Goal: Task Accomplishment & Management: Manage account settings

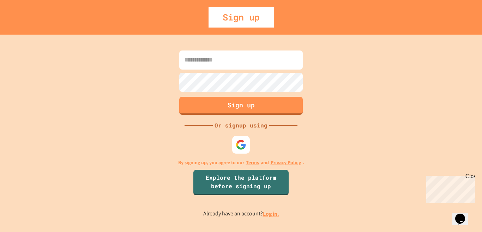
click at [216, 57] on input at bounding box center [240, 59] width 123 height 19
type input "**********"
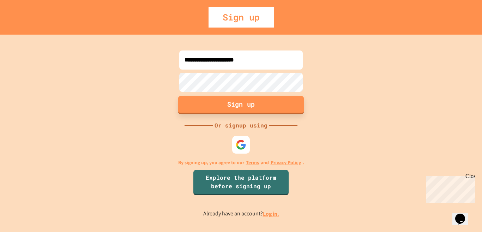
click at [220, 106] on button "Sign up" at bounding box center [241, 105] width 126 height 18
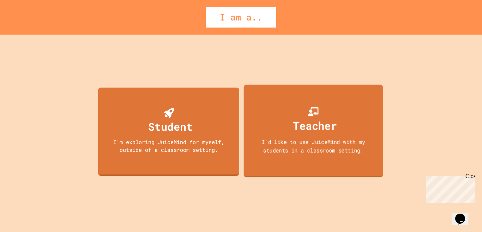
click at [311, 120] on div "Teacher" at bounding box center [315, 125] width 44 height 17
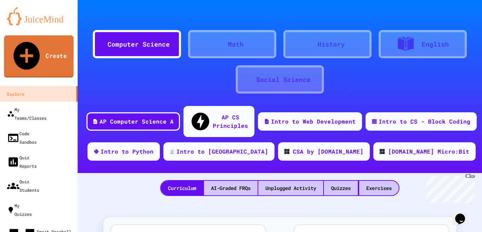
click at [26, 44] on icon at bounding box center [26, 55] width 31 height 33
type input "**********"
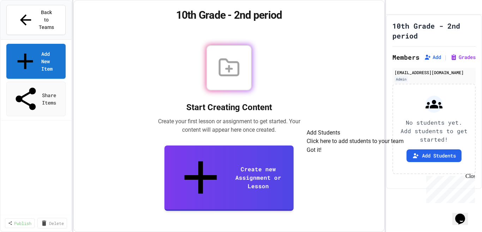
click at [321, 154] on button "Got it!" at bounding box center [313, 150] width 15 height 8
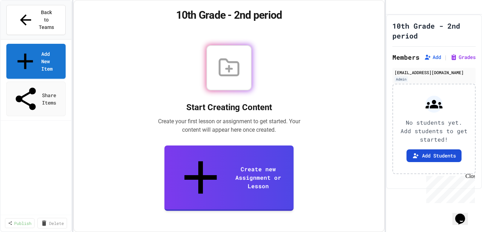
click at [414, 159] on icon at bounding box center [415, 155] width 7 height 7
click at [24, 11] on div "Back to Teams" at bounding box center [35, 20] width 37 height 22
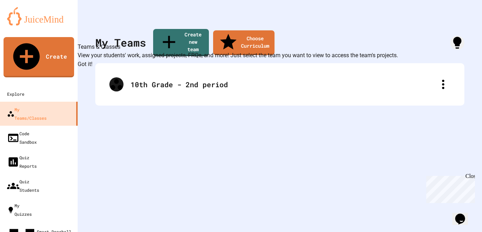
click at [92, 68] on button "Got it!" at bounding box center [85, 64] width 15 height 8
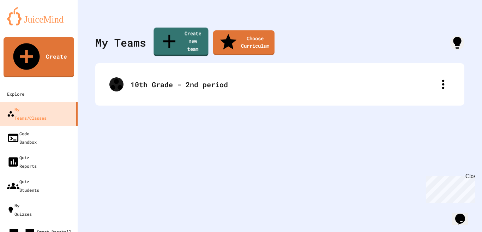
click at [163, 35] on icon at bounding box center [169, 41] width 12 height 13
type input "**********"
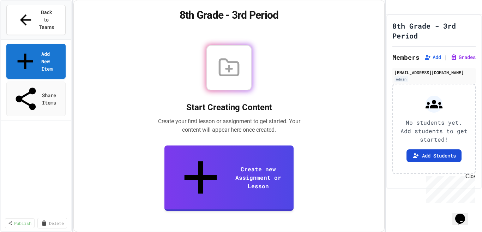
click at [418, 162] on button "Add Students" at bounding box center [433, 155] width 55 height 13
click at [19, 12] on icon at bounding box center [25, 20] width 17 height 17
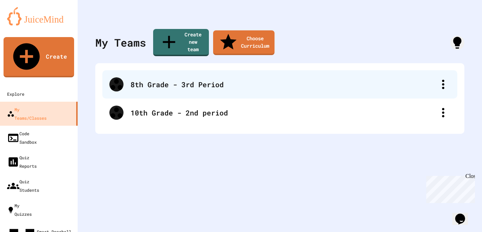
click at [151, 79] on div "8th Grade - 3rd Period" at bounding box center [282, 84] width 305 height 11
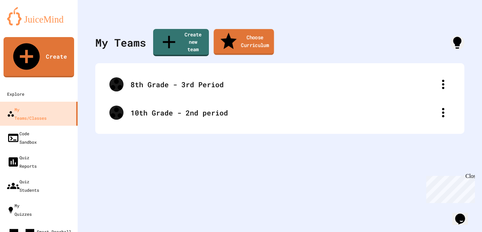
click at [237, 36] on link "Choose Curriculum" at bounding box center [243, 42] width 60 height 26
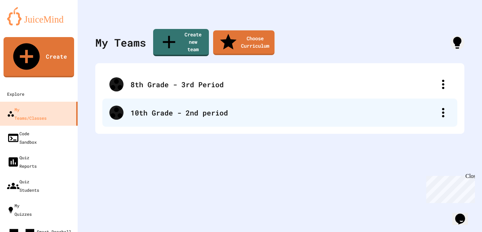
click at [119, 105] on icon at bounding box center [116, 112] width 14 height 14
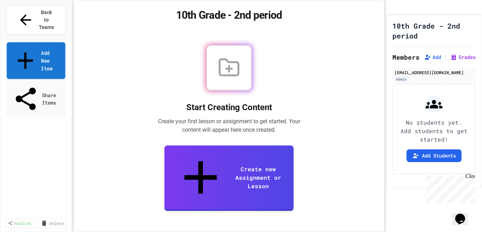
click at [41, 42] on link "Add New Item" at bounding box center [36, 60] width 59 height 37
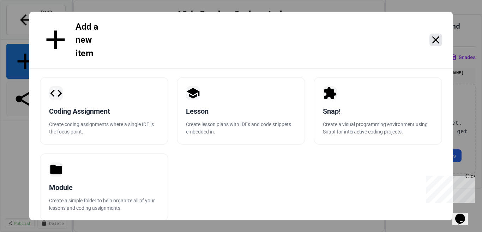
click at [437, 36] on icon at bounding box center [435, 39] width 7 height 7
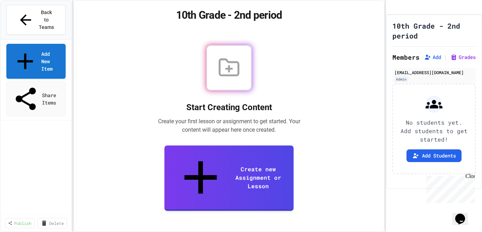
click at [17, 12] on icon at bounding box center [25, 20] width 17 height 17
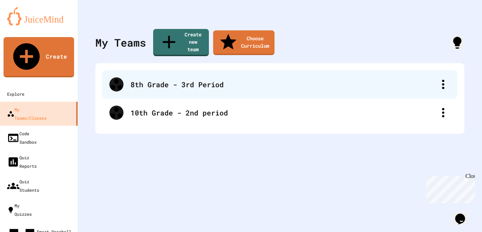
click at [138, 79] on div "8th Grade - 3rd Period" at bounding box center [282, 84] width 305 height 11
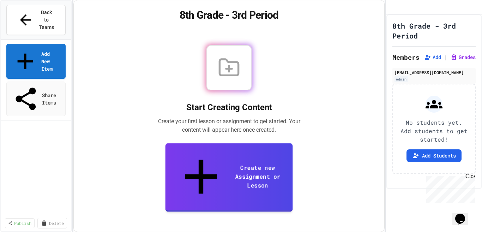
click at [185, 176] on icon at bounding box center [201, 176] width 32 height 34
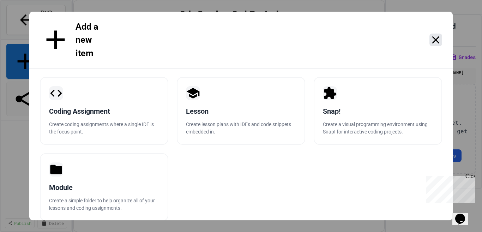
click at [436, 36] on icon at bounding box center [435, 39] width 7 height 7
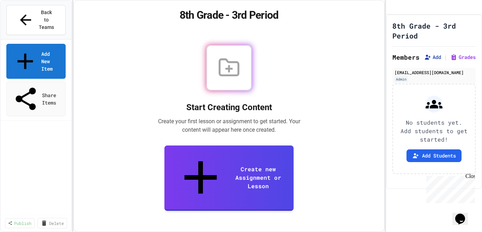
click at [427, 61] on icon at bounding box center [427, 57] width 7 height 7
click at [328, 89] on div "Start Creating Content Create your first lesson or assignment to get started. Y…" at bounding box center [229, 128] width 294 height 190
